Goal: Book appointment/travel/reservation

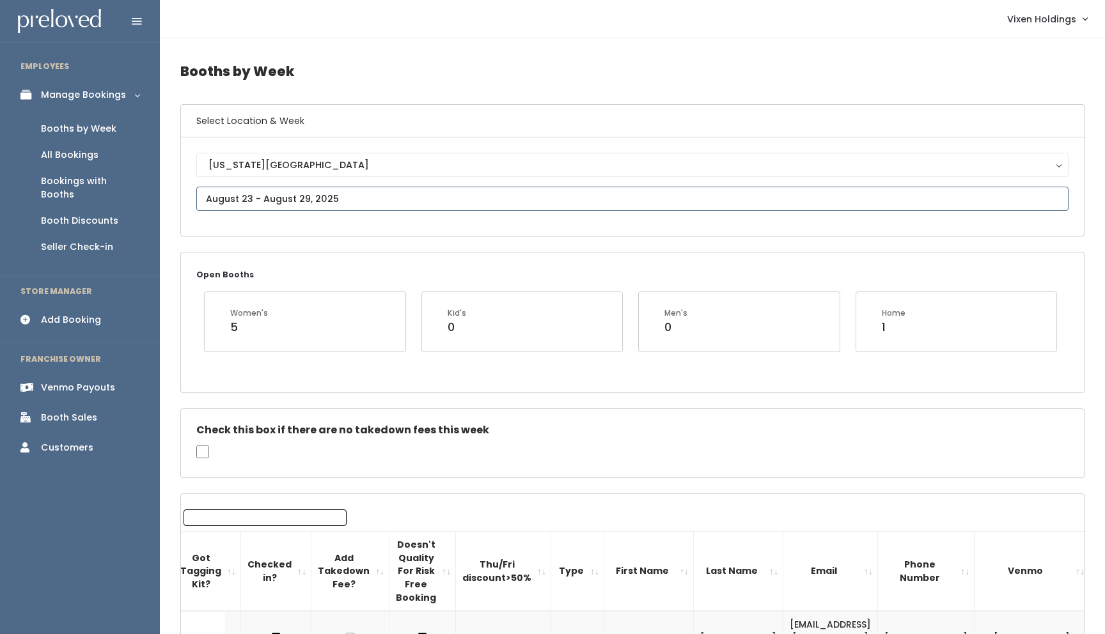
click at [248, 202] on input "text" at bounding box center [632, 199] width 872 height 24
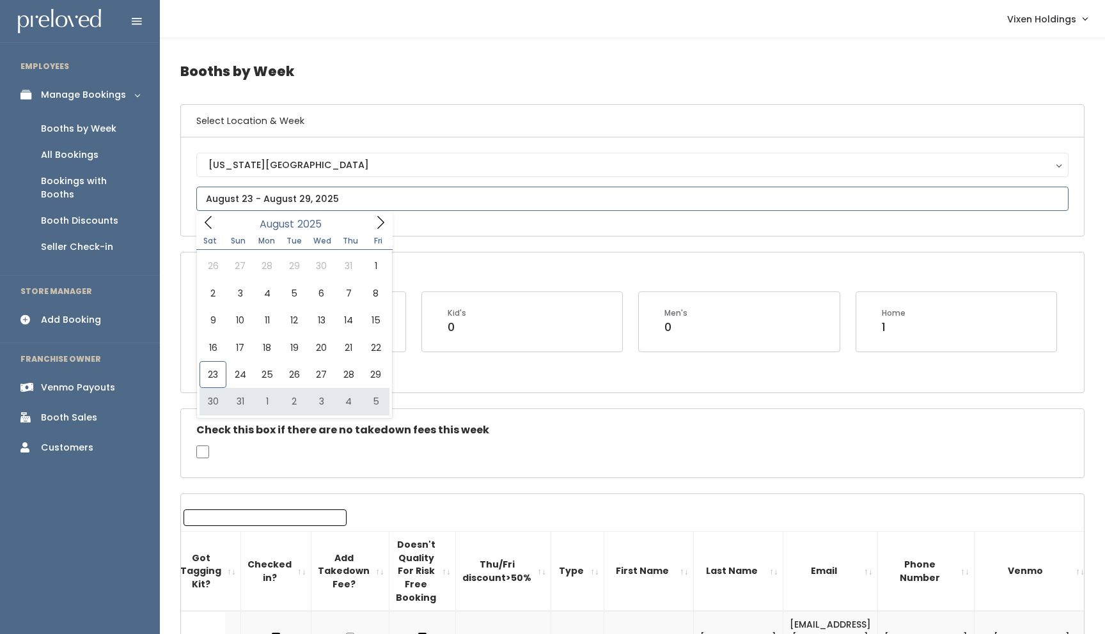
type input "August 30 to September 5"
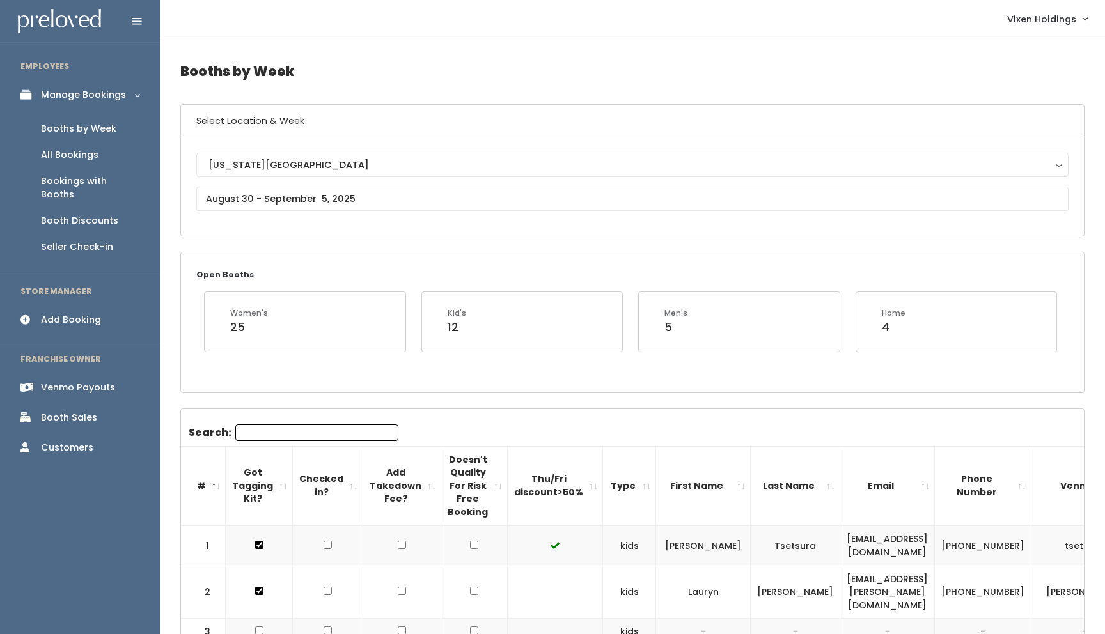
click at [71, 313] on div "Add Booking" at bounding box center [71, 319] width 60 height 13
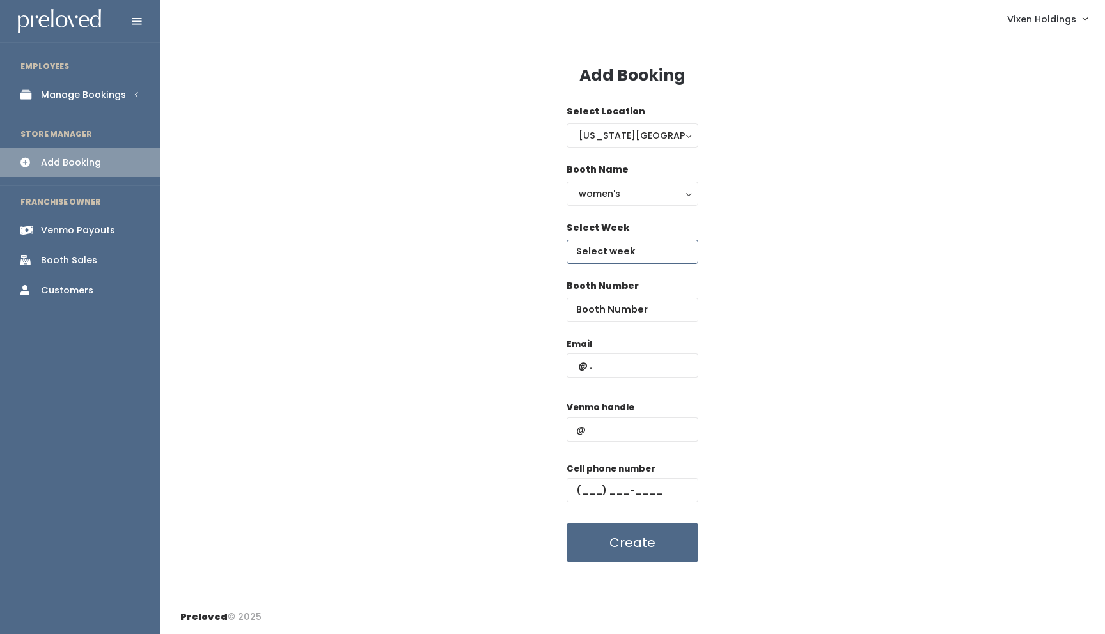
click at [598, 245] on input "text" at bounding box center [633, 252] width 132 height 24
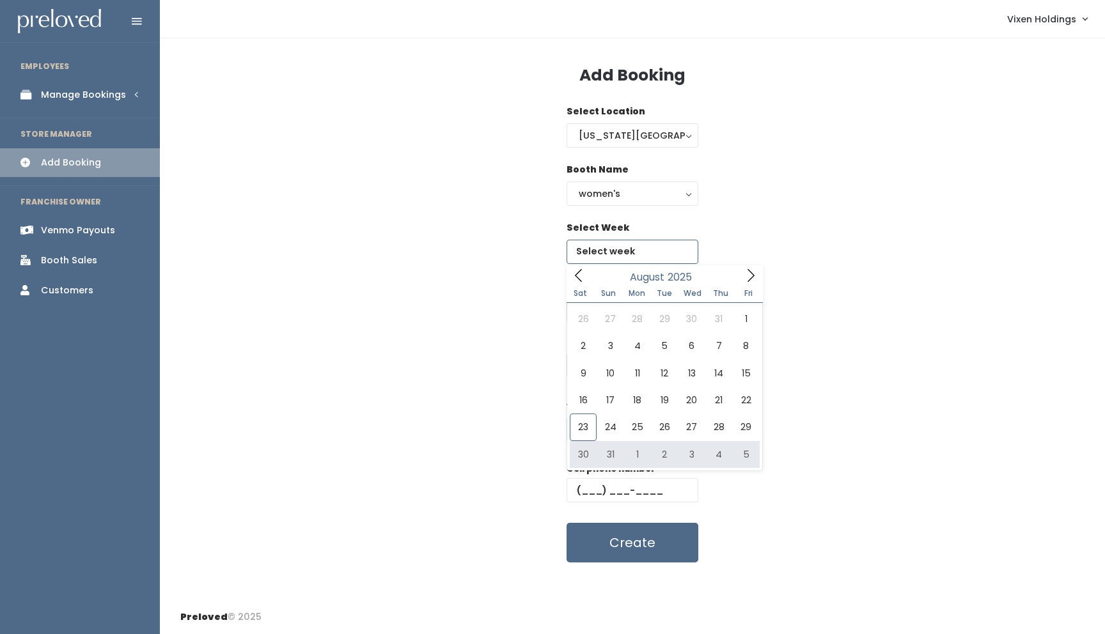
type input "[DATE] to [DATE]"
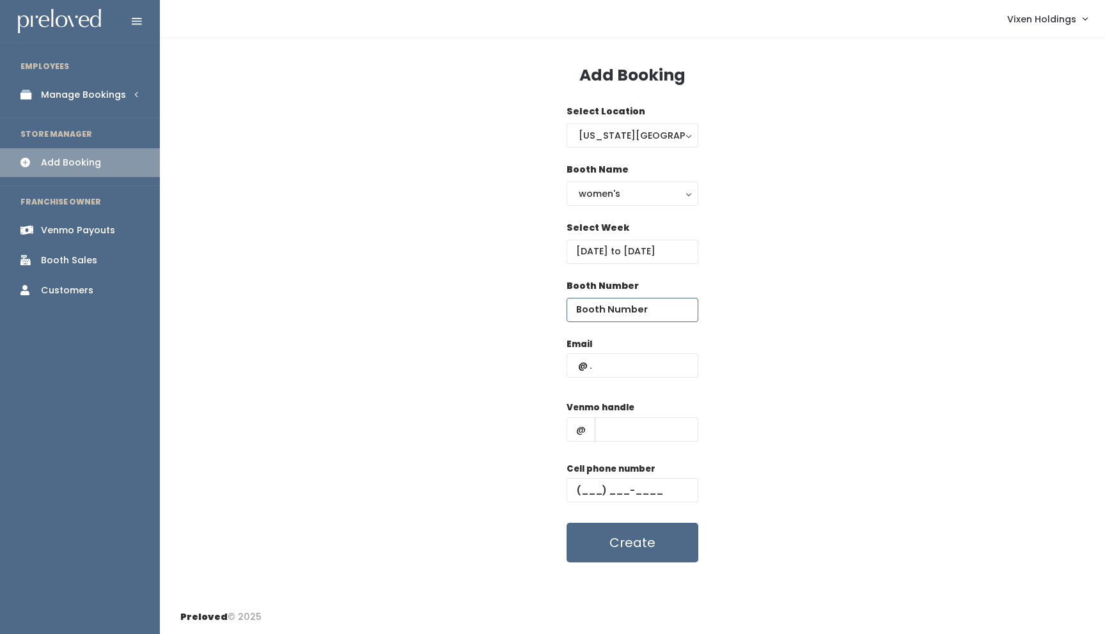
click at [614, 313] on input "number" at bounding box center [633, 310] width 132 height 24
type input "19"
click at [574, 365] on input "text" at bounding box center [633, 366] width 132 height 24
paste input "[EMAIL_ADDRESS][PERSON_NAME][DOMAIN_NAME]"
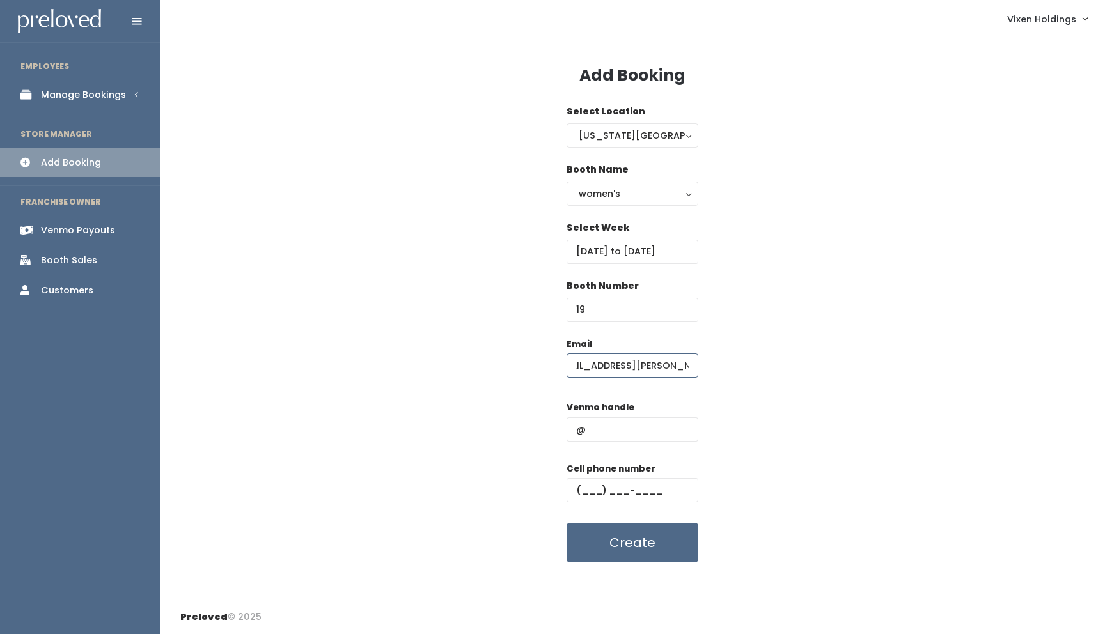
type input "[EMAIL_ADDRESS][PERSON_NAME][DOMAIN_NAME]"
click at [575, 488] on input "text" at bounding box center [633, 490] width 132 height 24
paste input "[PHONE_NUMBER]"
type input "[PHONE_NUMBER]"
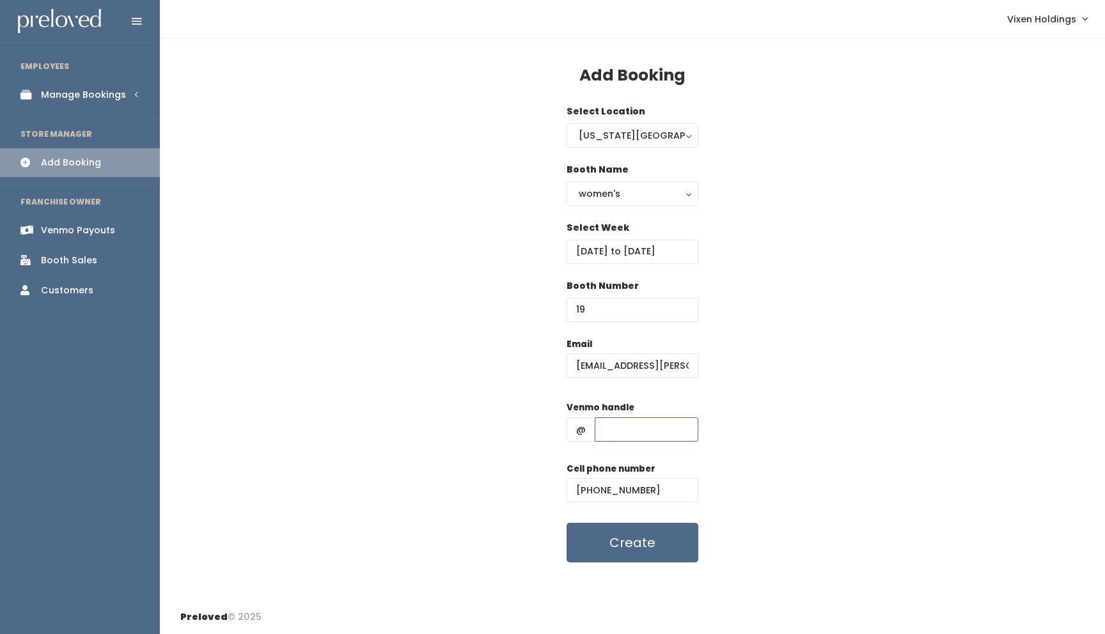
click at [626, 434] on input "text" at bounding box center [647, 430] width 104 height 24
paste input "thucthuc"
type input "thucthuc"
click at [642, 552] on button "Create" at bounding box center [633, 543] width 132 height 40
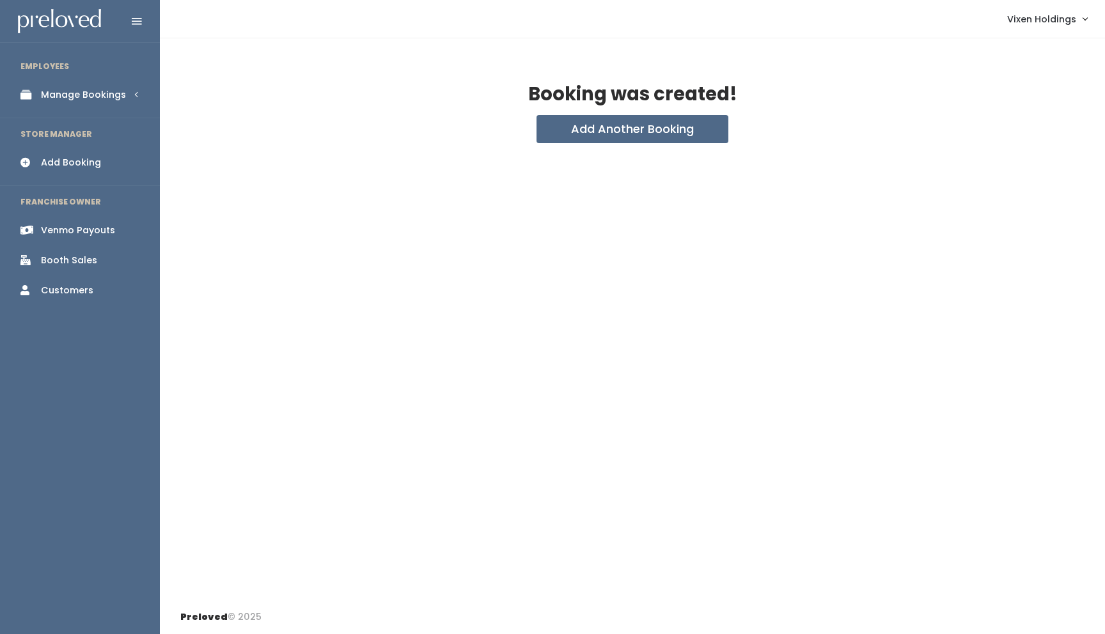
click at [102, 90] on div "Manage Bookings" at bounding box center [83, 94] width 85 height 13
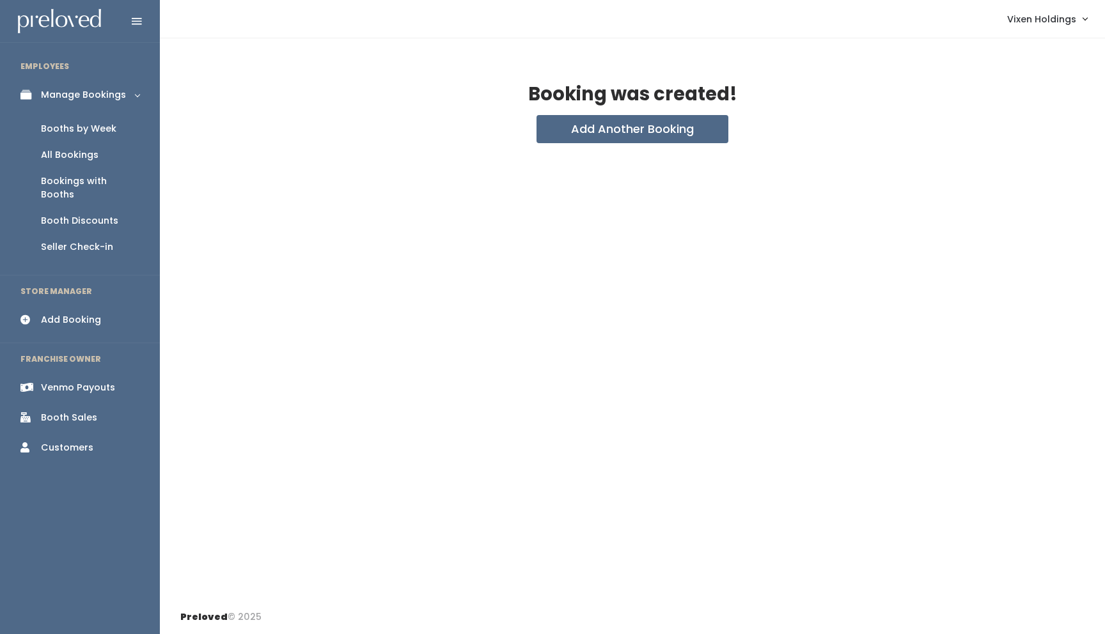
click at [97, 129] on div "Booths by Week" at bounding box center [78, 128] width 75 height 13
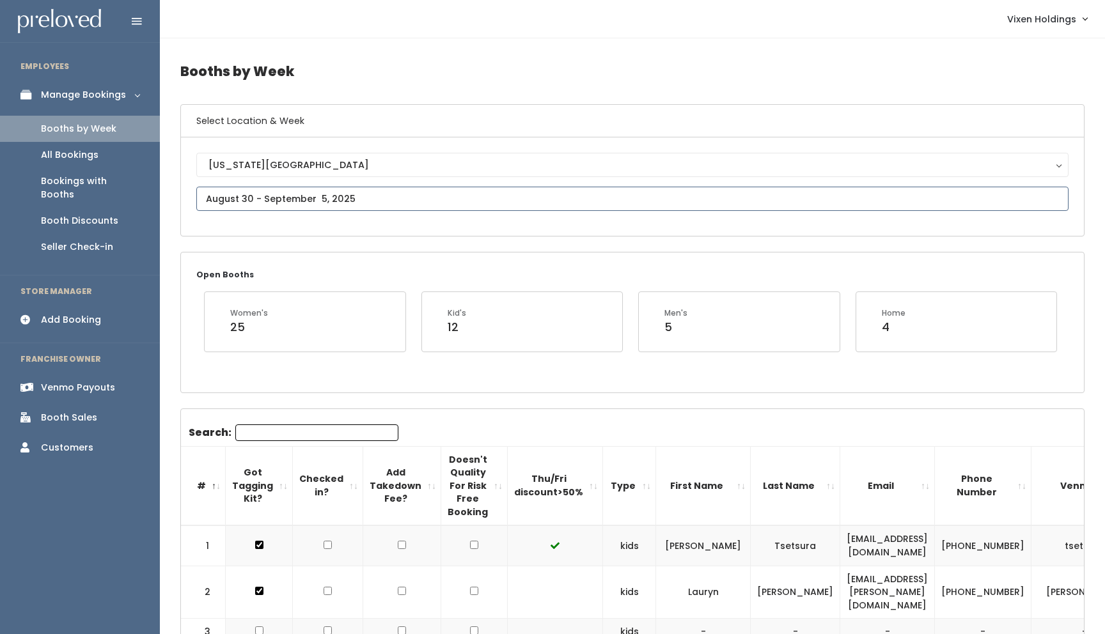
click at [280, 201] on input "text" at bounding box center [632, 199] width 872 height 24
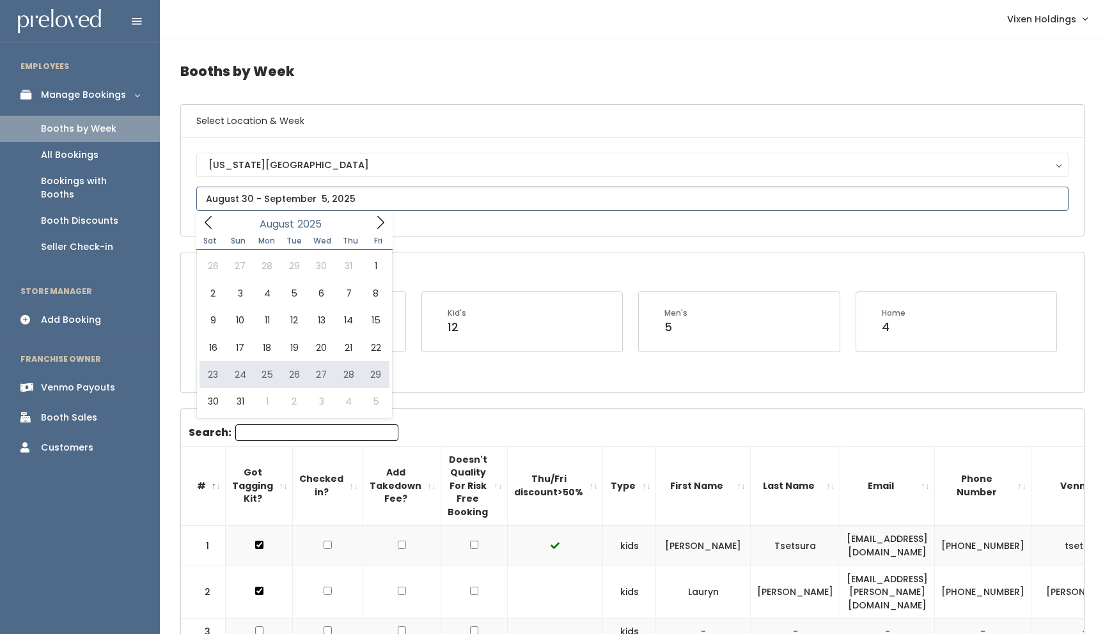
type input "August 23 to August 29"
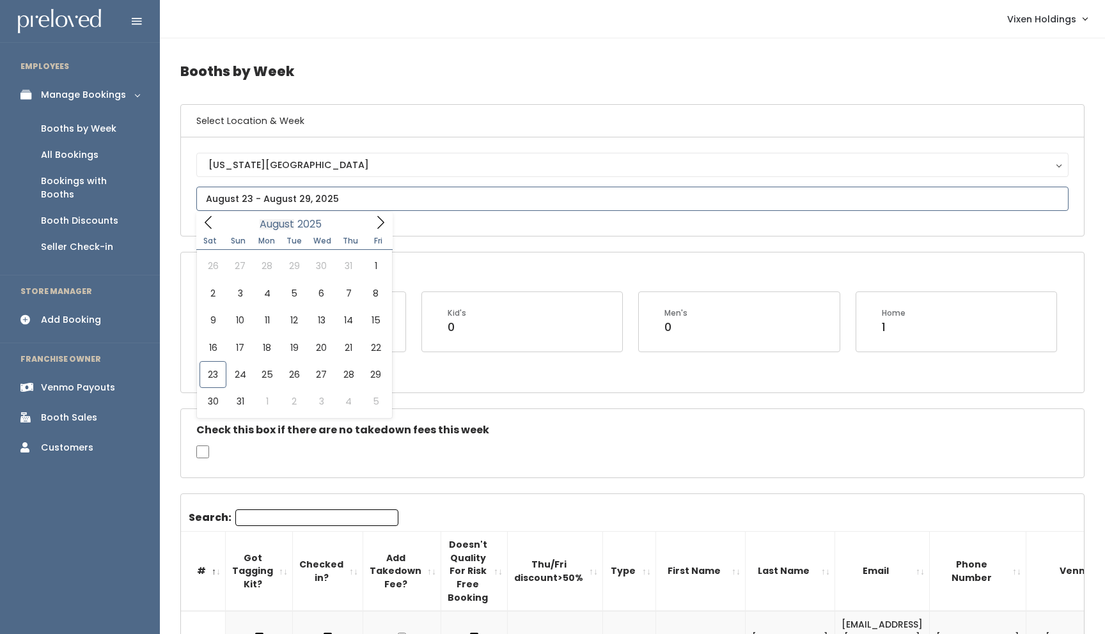
click at [274, 205] on input "text" at bounding box center [632, 199] width 872 height 24
type input "August 30 to September 5"
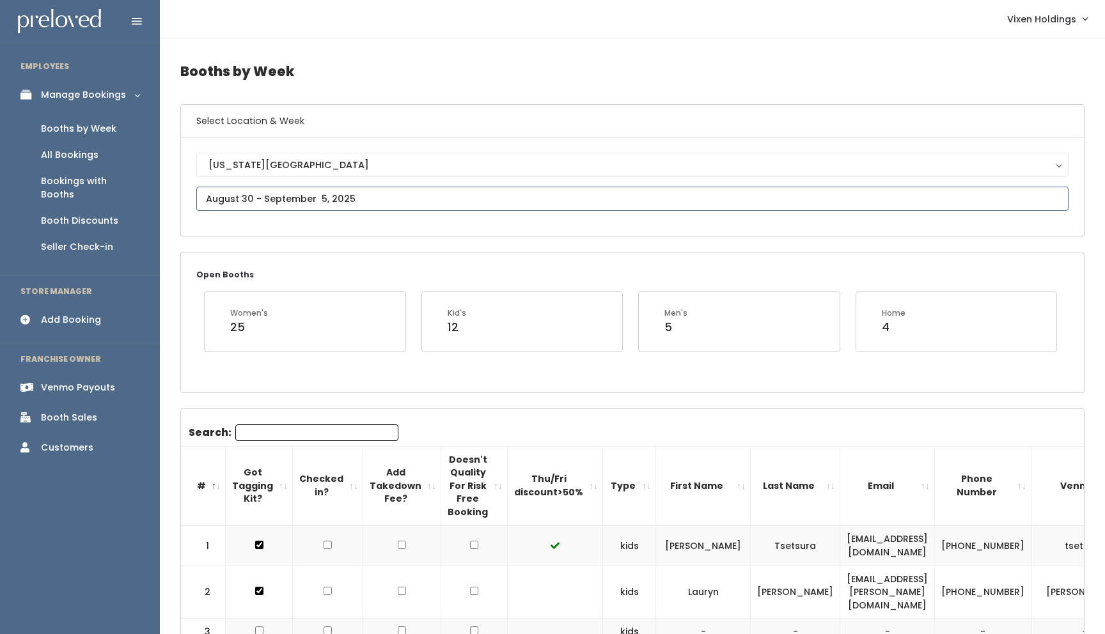
click at [307, 195] on input "text" at bounding box center [632, 199] width 872 height 24
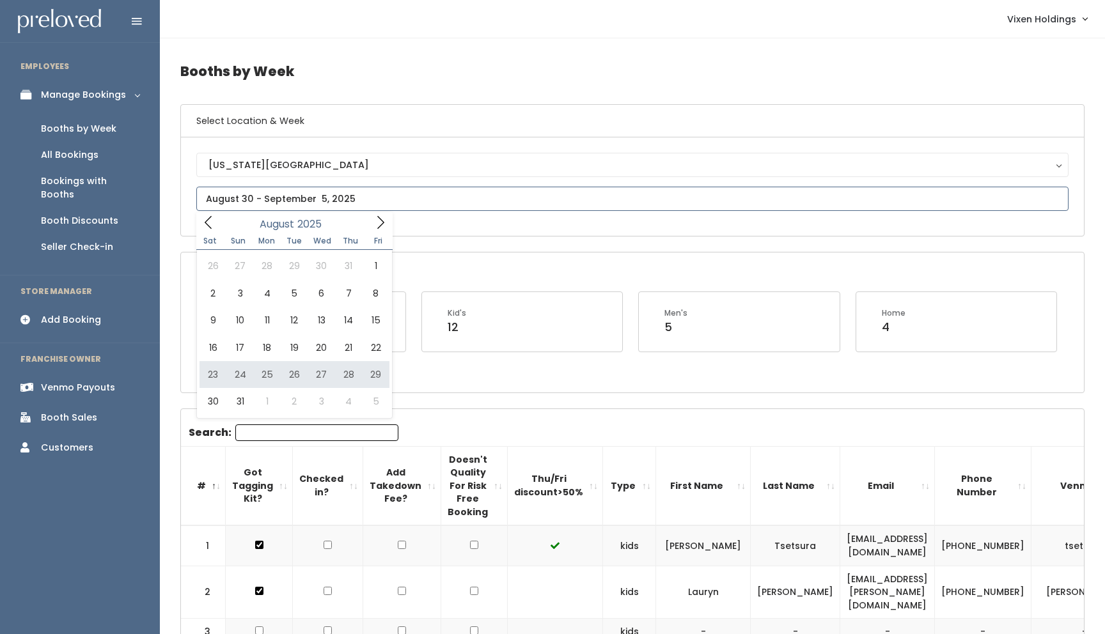
type input "August 23 to August 29"
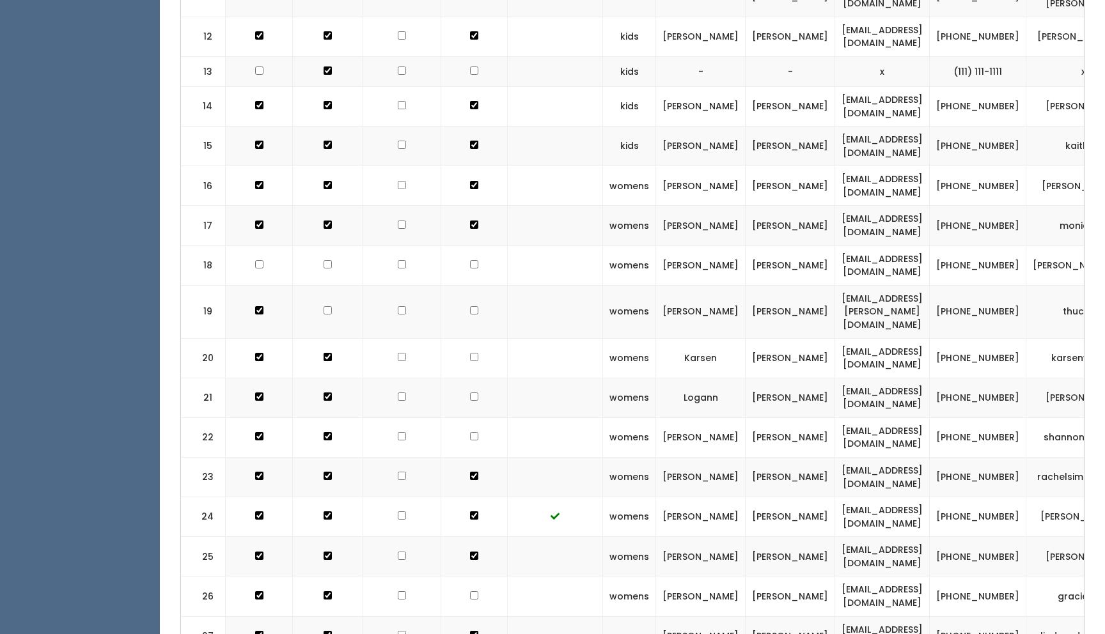
scroll to position [1103, 0]
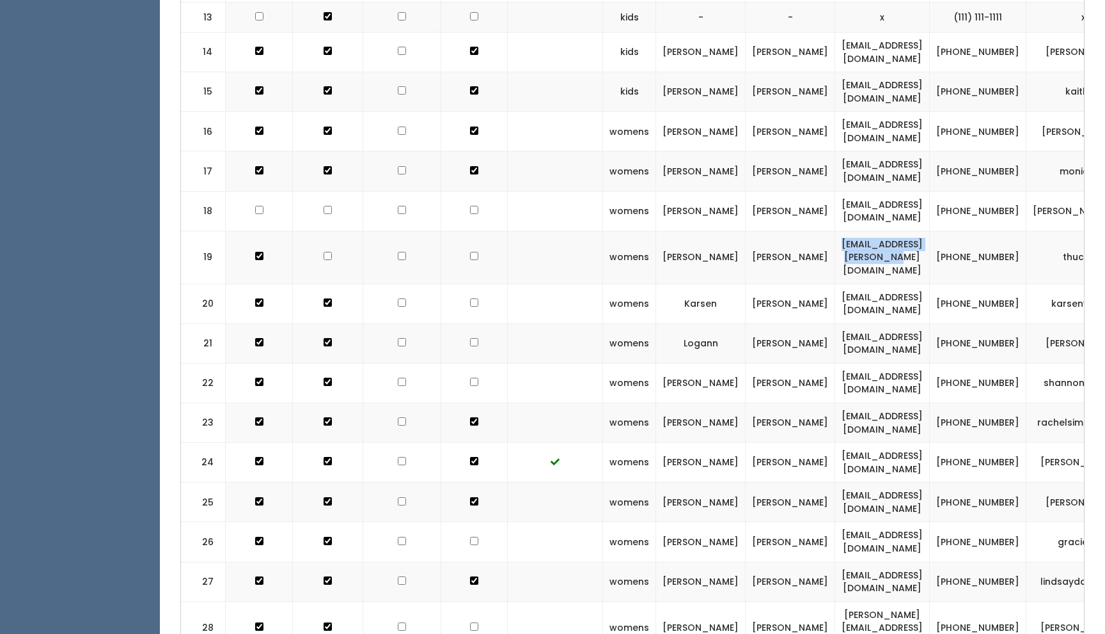
drag, startPoint x: 902, startPoint y: 223, endPoint x: 763, endPoint y: 228, distance: 138.2
click at [835, 231] on td "[EMAIL_ADDRESS][PERSON_NAME][DOMAIN_NAME]" at bounding box center [882, 257] width 95 height 53
copy td "[EMAIL_ADDRESS][PERSON_NAME][DOMAIN_NAME]"
drag, startPoint x: 962, startPoint y: 228, endPoint x: 919, endPoint y: 216, distance: 44.5
click at [930, 231] on td "(405) 639-9308" at bounding box center [978, 257] width 97 height 53
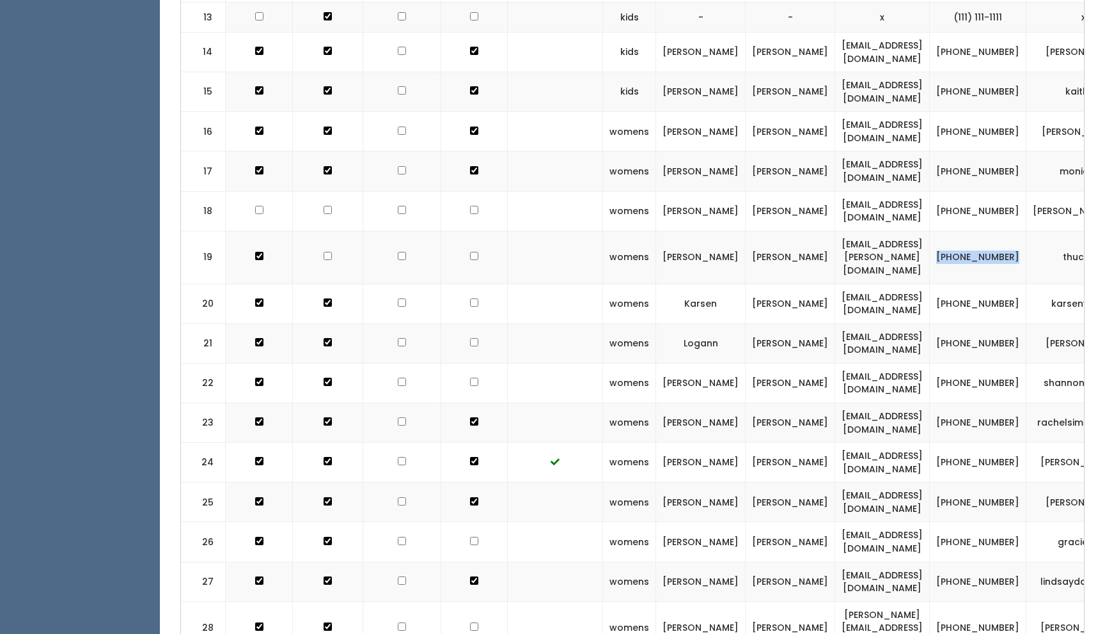
copy td "(405) 639-9308"
drag, startPoint x: 1058, startPoint y: 221, endPoint x: 1006, endPoint y: 224, distance: 51.9
click at [1026, 231] on td "thucthuc" at bounding box center [1083, 257] width 115 height 53
copy td "thucthuc"
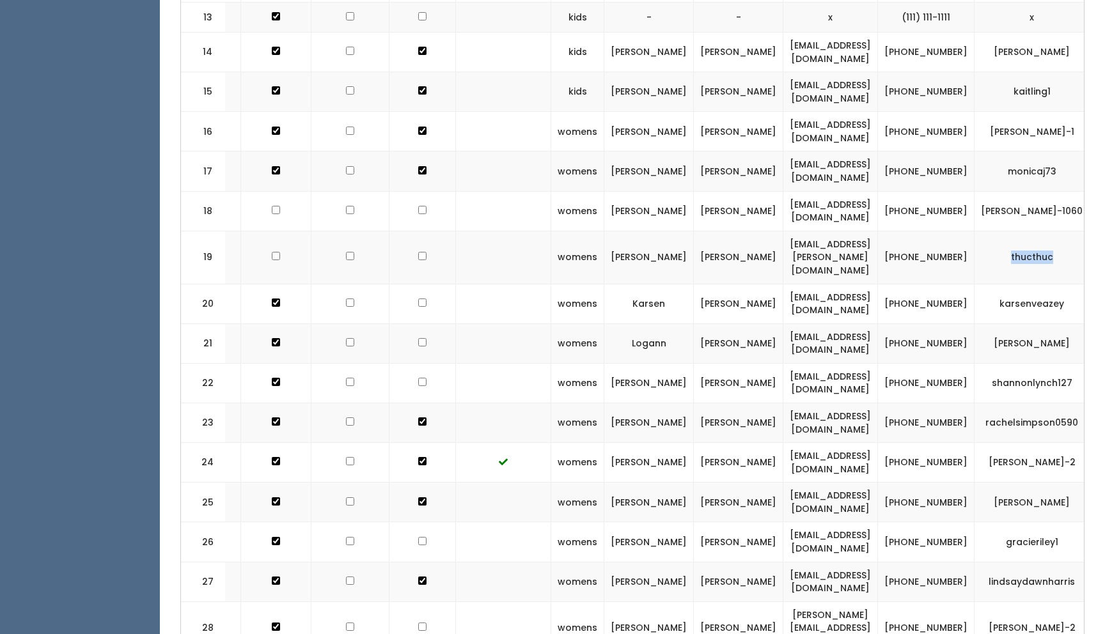
click at [1104, 254] on span "button" at bounding box center [1112, 258] width 5 height 8
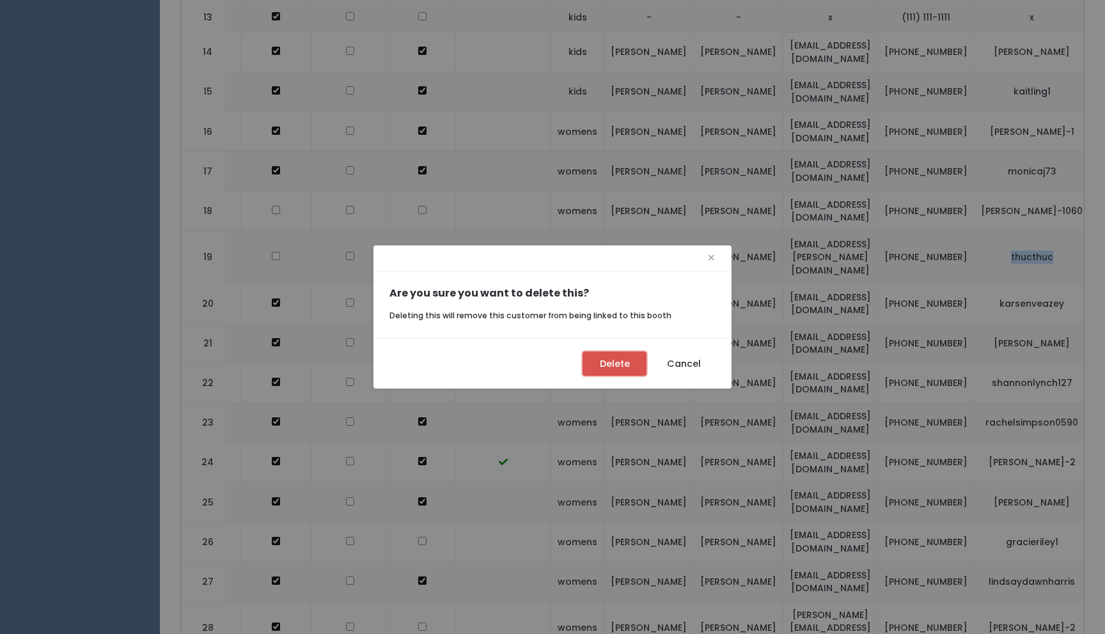
click at [622, 366] on button "Delete" at bounding box center [615, 364] width 64 height 24
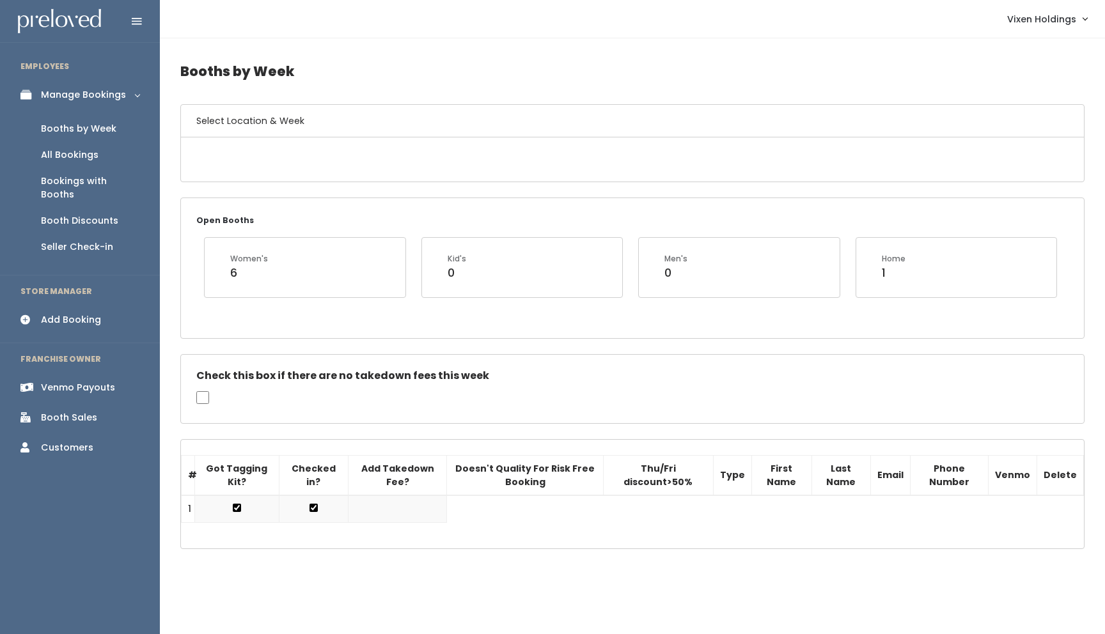
scroll to position [1103, 0]
